Goal: Information Seeking & Learning: Learn about a topic

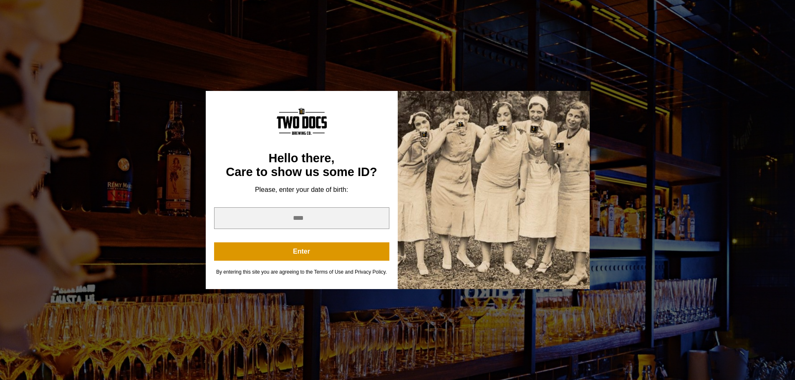
scroll to position [459, 0]
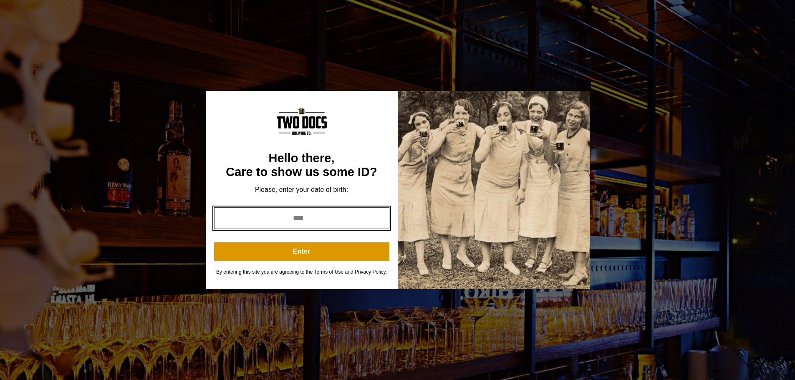
click at [258, 212] on input "year" at bounding box center [301, 218] width 175 height 22
type input "****"
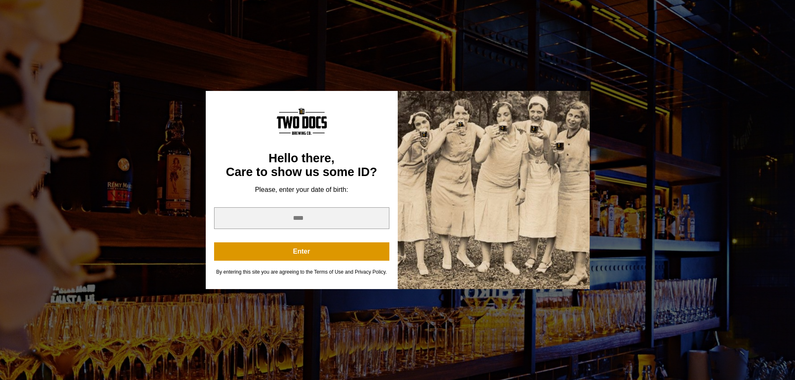
click at [287, 252] on button "Enter" at bounding box center [301, 251] width 175 height 18
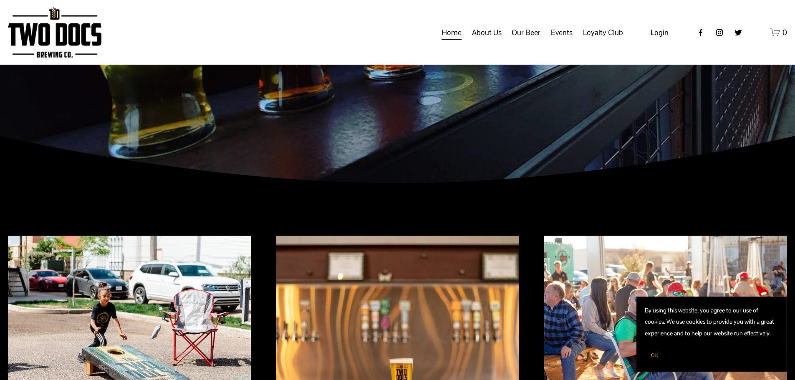
scroll to position [0, 0]
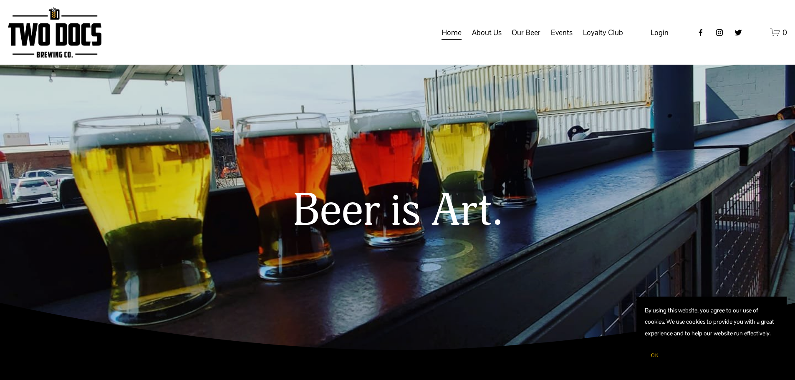
click at [0, 0] on span "Taproom Menu" at bounding box center [0, 0] width 0 height 0
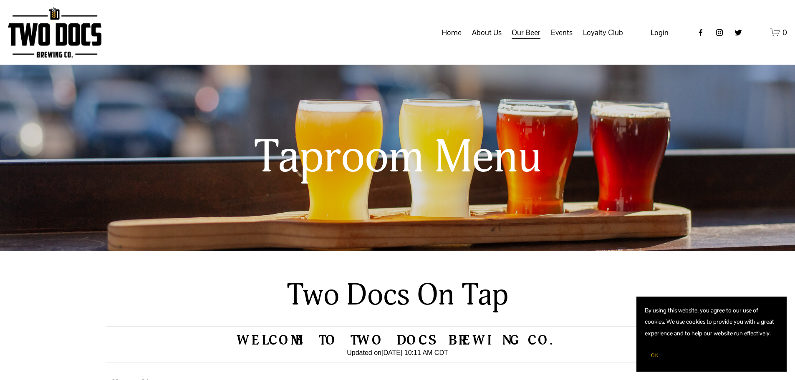
click at [181, 347] on div "Welcome to Two Docs Brewing Co. Updated on Aug 5, 10:11 AM CDT" at bounding box center [398, 345] width 584 height 36
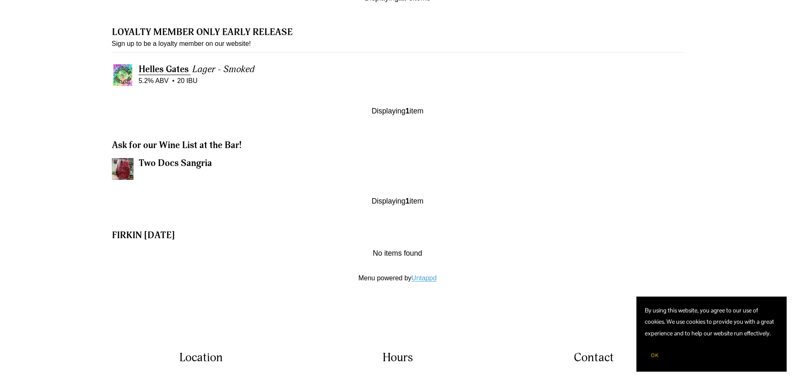
scroll to position [1043, 0]
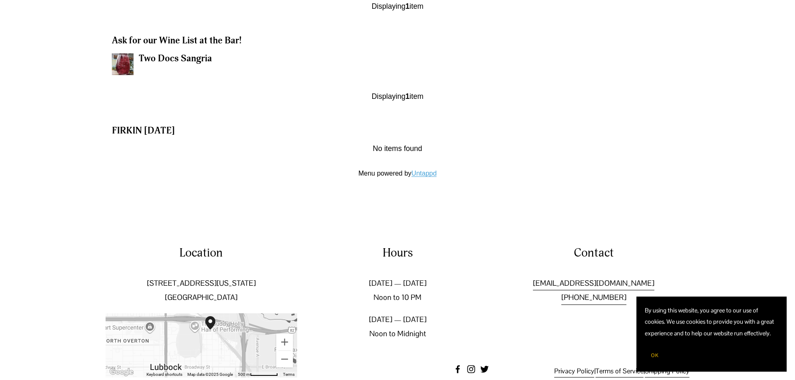
click at [265, 234] on div "Location 502 Texas Ave Lubbock, TX 79401 To navigate the map with touch gesture…" at bounding box center [397, 311] width 795 height 185
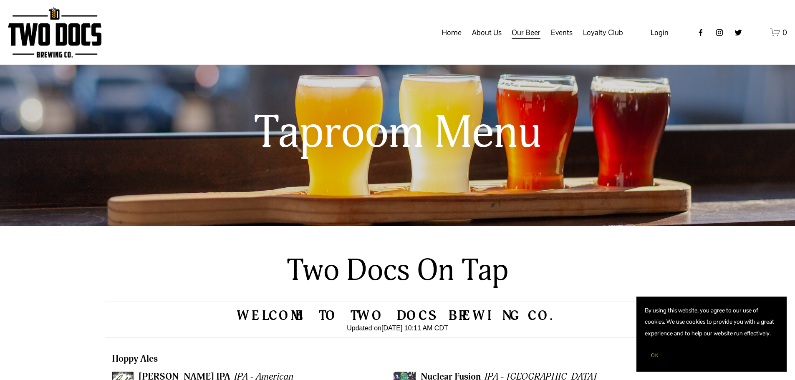
scroll to position [0, 0]
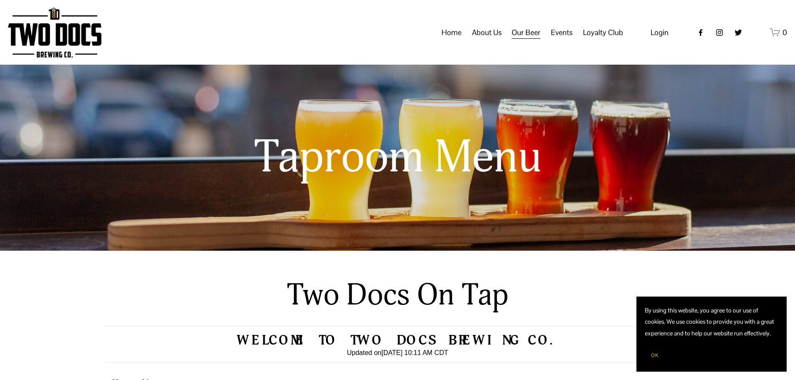
click at [0, 0] on span "Calendar" at bounding box center [0, 0] width 0 height 0
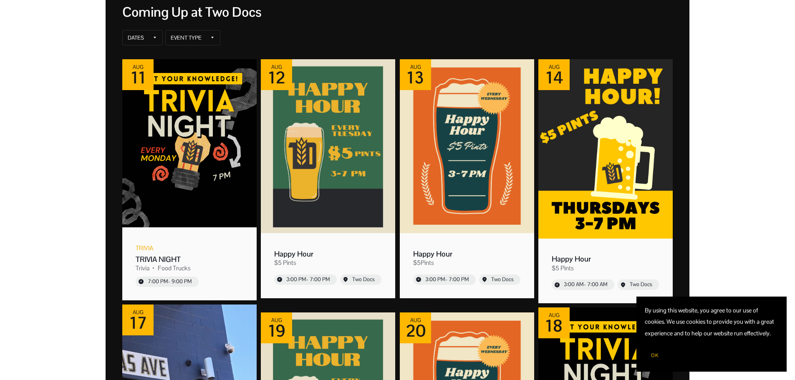
scroll to position [209, 0]
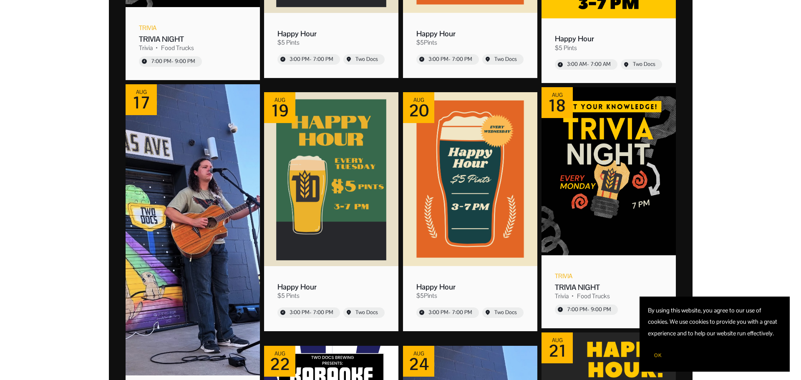
scroll to position [376, 0]
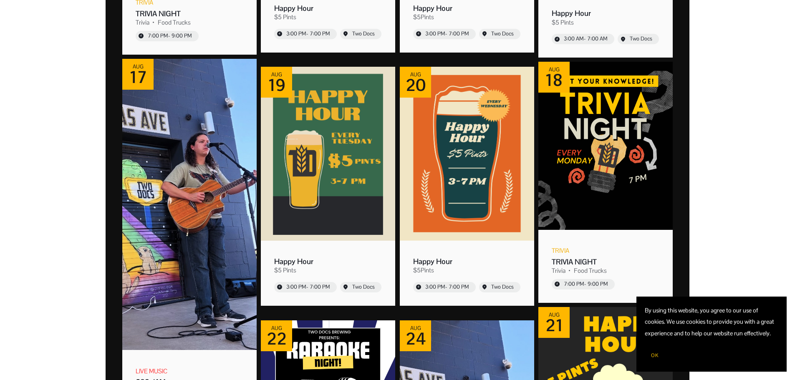
click at [146, 203] on img "Event: 502 JAM" at bounding box center [189, 204] width 134 height 291
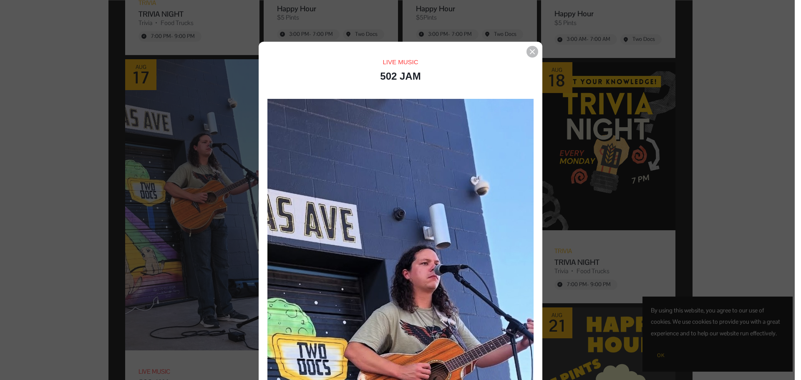
click at [63, 157] on div "Event details popup" at bounding box center [397, 190] width 795 height 380
drag, startPoint x: 61, startPoint y: 100, endPoint x: 77, endPoint y: 91, distance: 18.9
click at [63, 102] on div "Event details popup" at bounding box center [397, 190] width 795 height 380
